Goal: Information Seeking & Learning: Learn about a topic

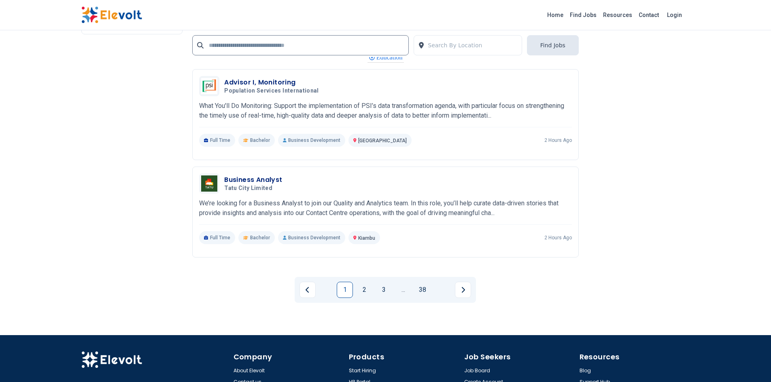
scroll to position [1592, 0]
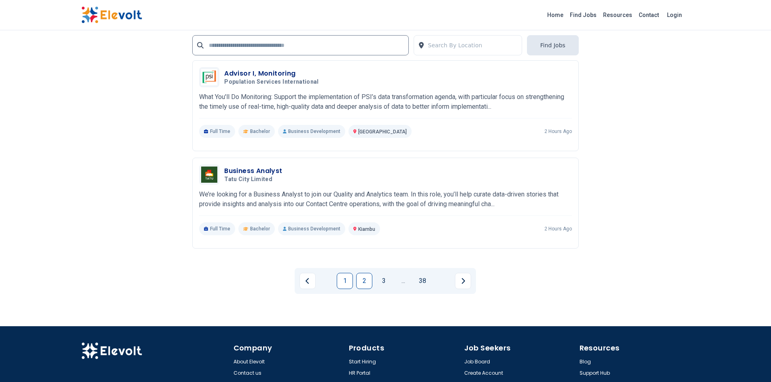
click at [368, 285] on link "2" at bounding box center [364, 281] width 16 height 16
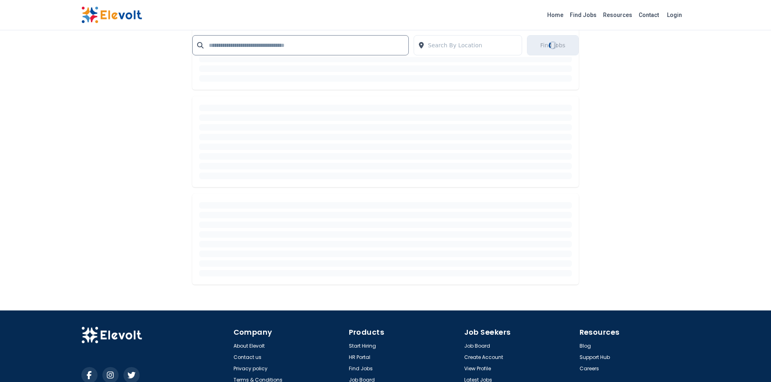
scroll to position [520, 0]
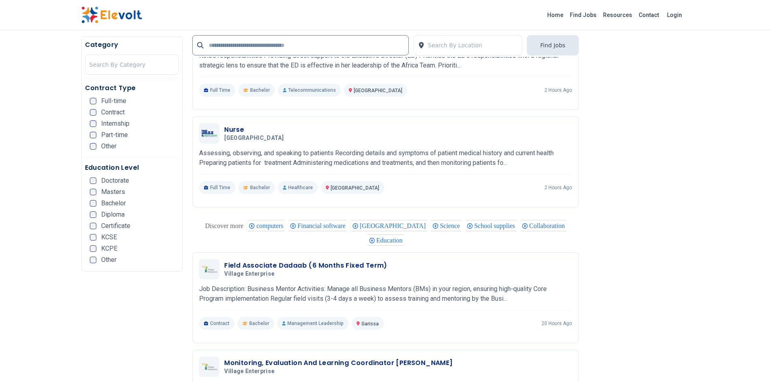
scroll to position [555, 0]
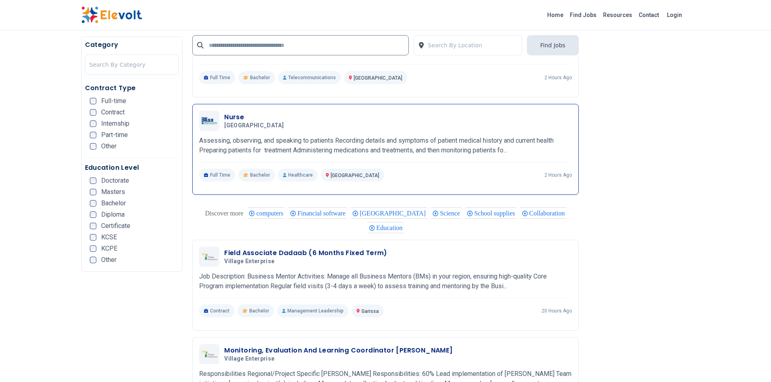
click at [503, 159] on div "[GEOGRAPHIC_DATA] [DATE] [DATE] [GEOGRAPHIC_DATA] KE Assessing, observing, and …" at bounding box center [385, 146] width 373 height 71
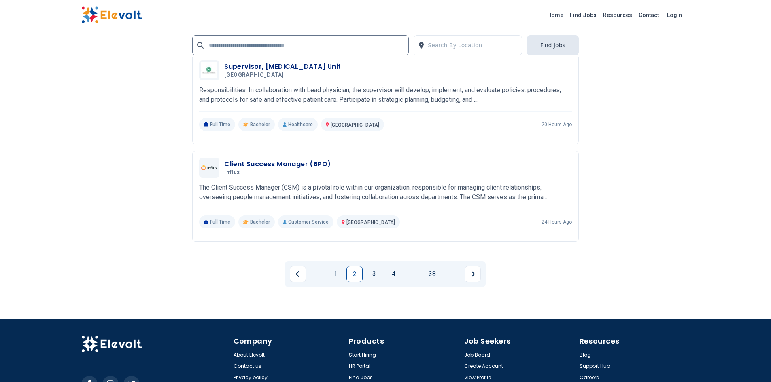
scroll to position [1727, 0]
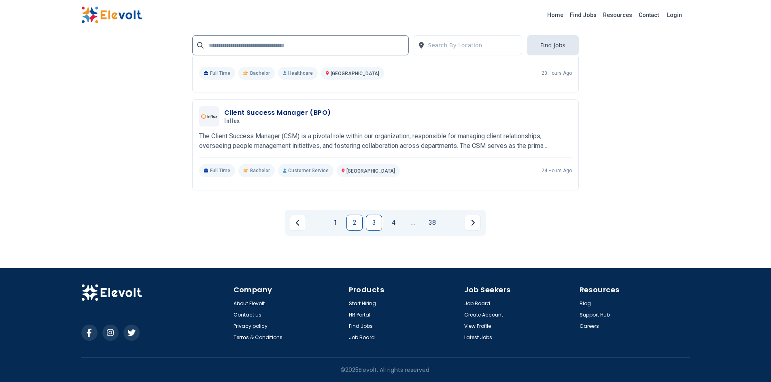
click at [373, 230] on link "3" at bounding box center [374, 223] width 16 height 16
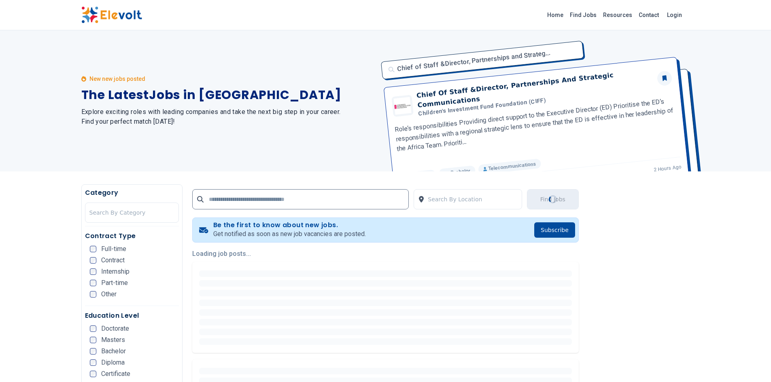
scroll to position [0, 0]
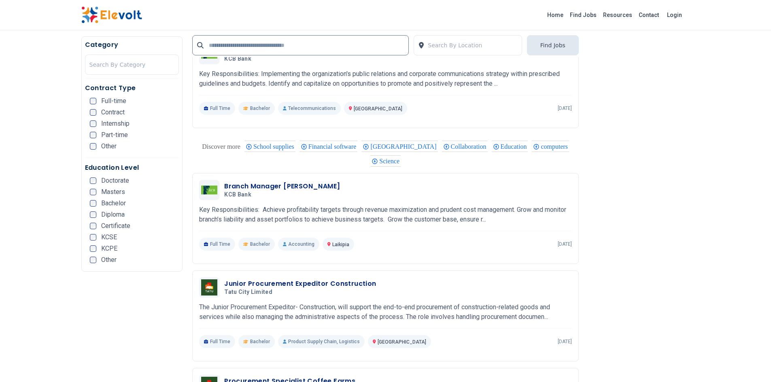
scroll to position [644, 0]
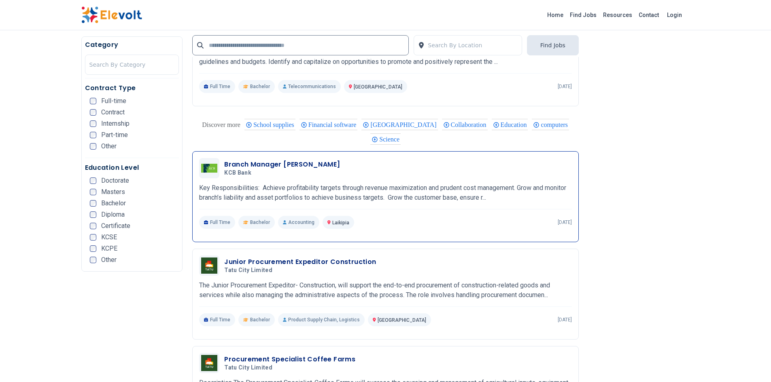
click at [295, 166] on h3 "Branch Manager Nanyuki" at bounding box center [282, 165] width 116 height 10
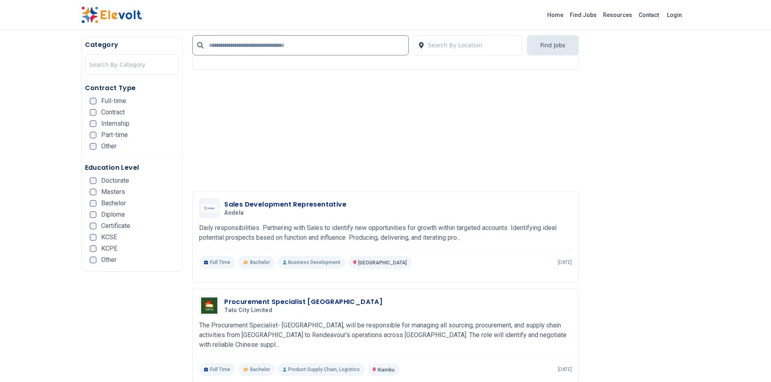
scroll to position [1110, 0]
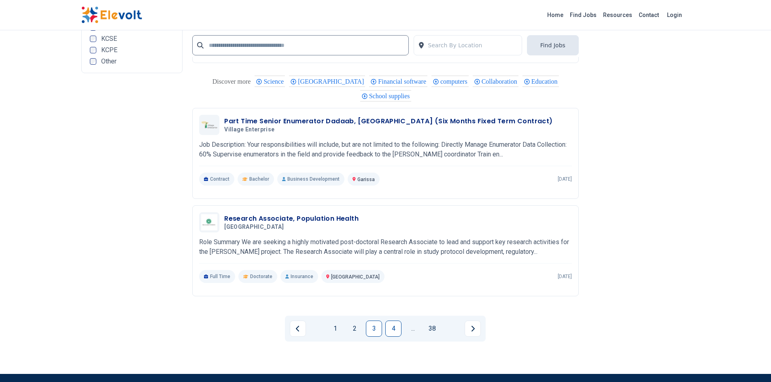
click at [393, 332] on link "4" at bounding box center [393, 329] width 16 height 16
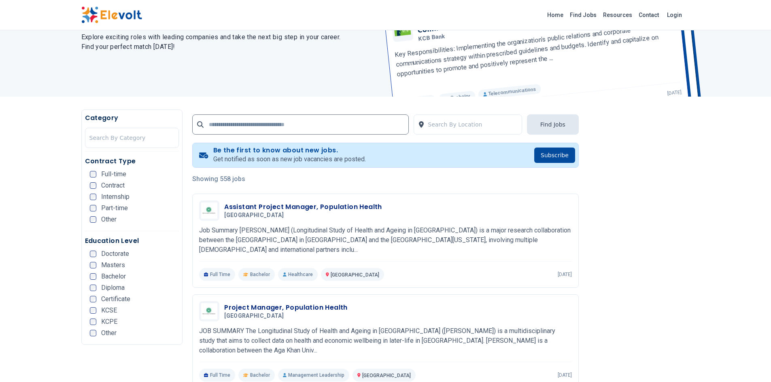
scroll to position [93, 0]
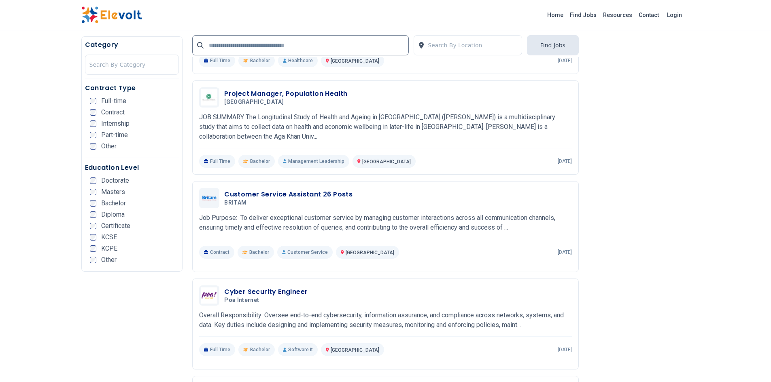
scroll to position [315, 0]
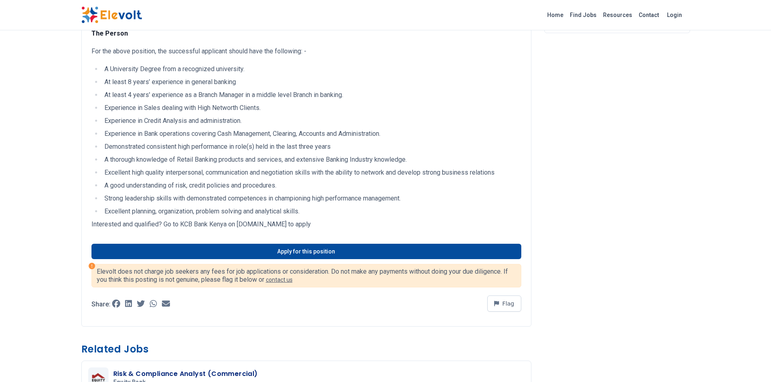
scroll to position [190, 0]
